Goal: Information Seeking & Learning: Learn about a topic

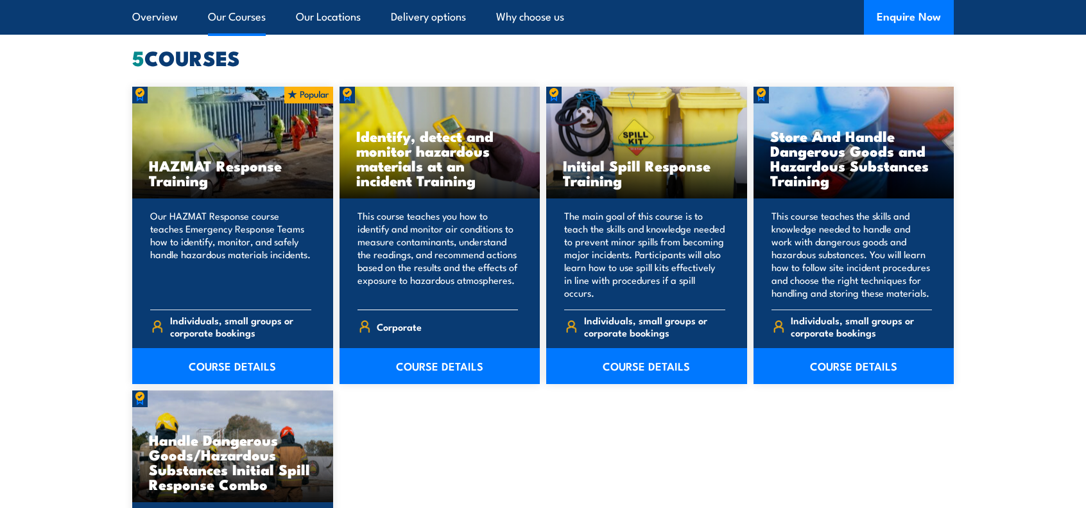
scroll to position [1027, 0]
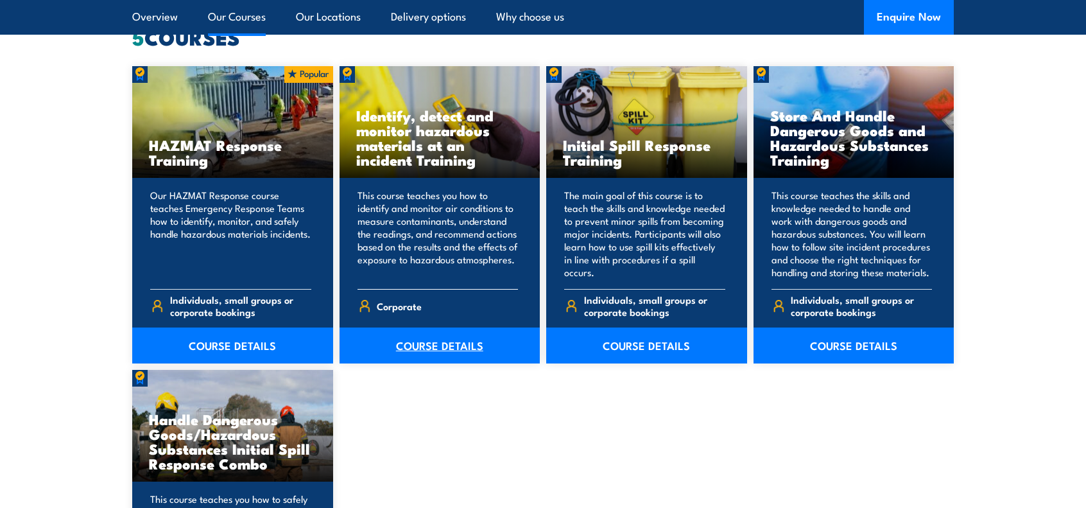
click at [425, 346] on link "COURSE DETAILS" at bounding box center [440, 345] width 201 height 36
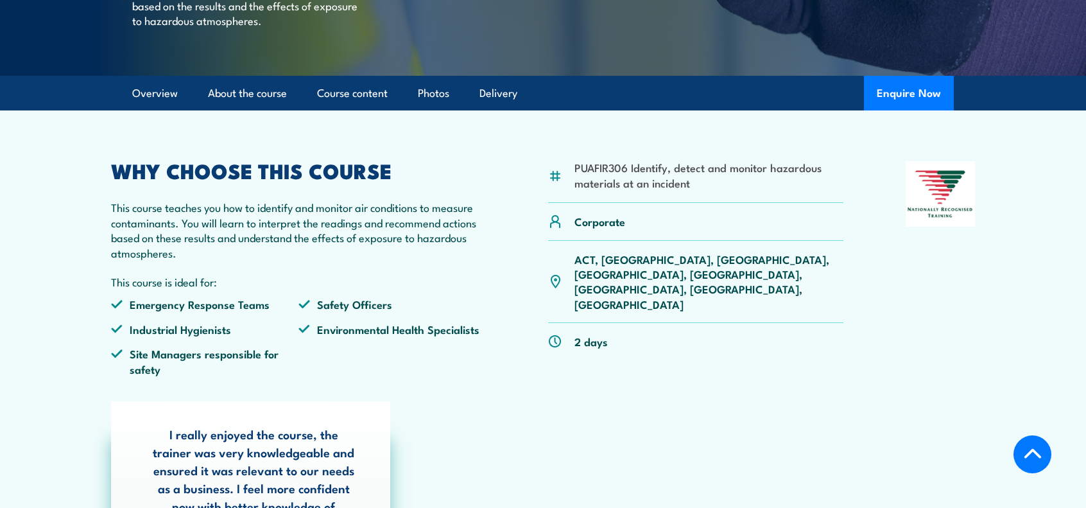
scroll to position [257, 0]
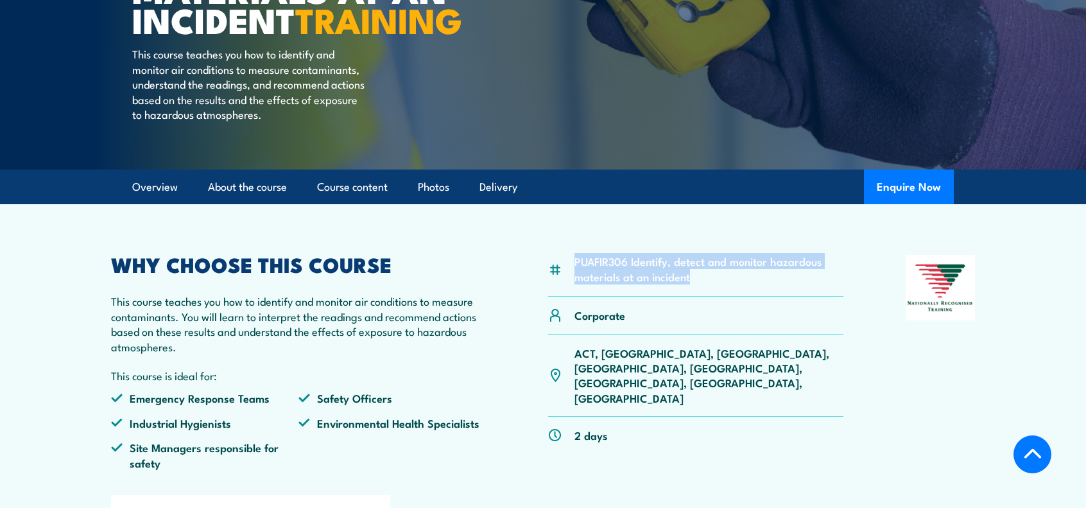
drag, startPoint x: 690, startPoint y: 308, endPoint x: 579, endPoint y: 293, distance: 111.3
click at [575, 284] on li "PUAFIR306 Identify, detect and monitor hazardous materials at an incident" at bounding box center [709, 269] width 269 height 30
copy li "PUAFIR306 Identify, detect and monitor hazardous materials at an incident"
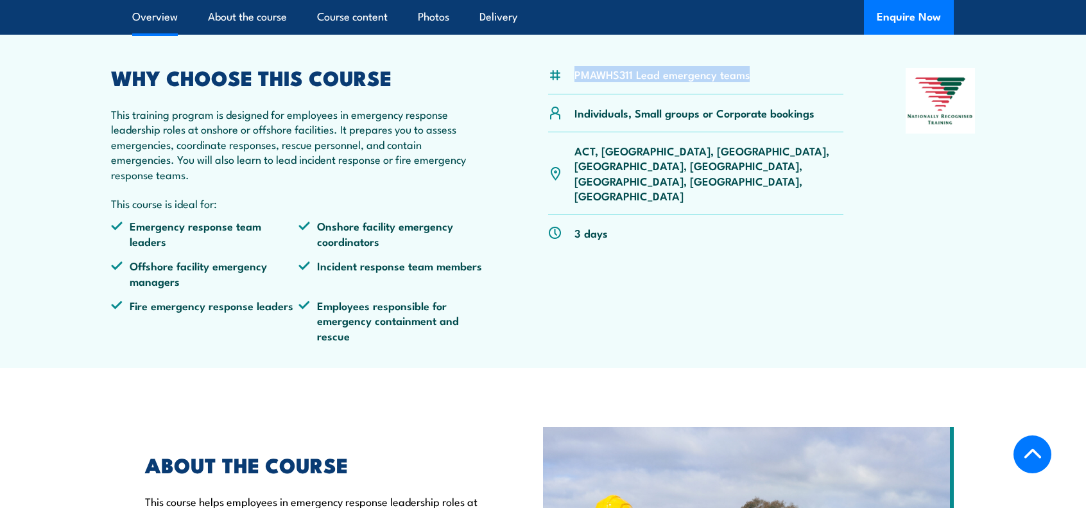
drag, startPoint x: 748, startPoint y: 74, endPoint x: 593, endPoint y: 76, distance: 154.7
click at [576, 80] on div "PMAWHS311 Lead emergency teams" at bounding box center [695, 81] width 295 height 26
copy li "PMAWHS311 Lead emergency teams"
